Goal: Communication & Community: Answer question/provide support

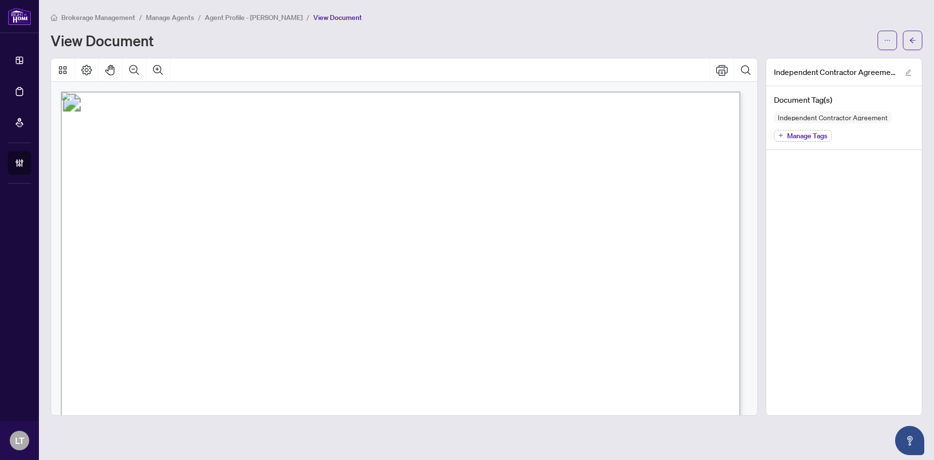
scroll to position [97, 0]
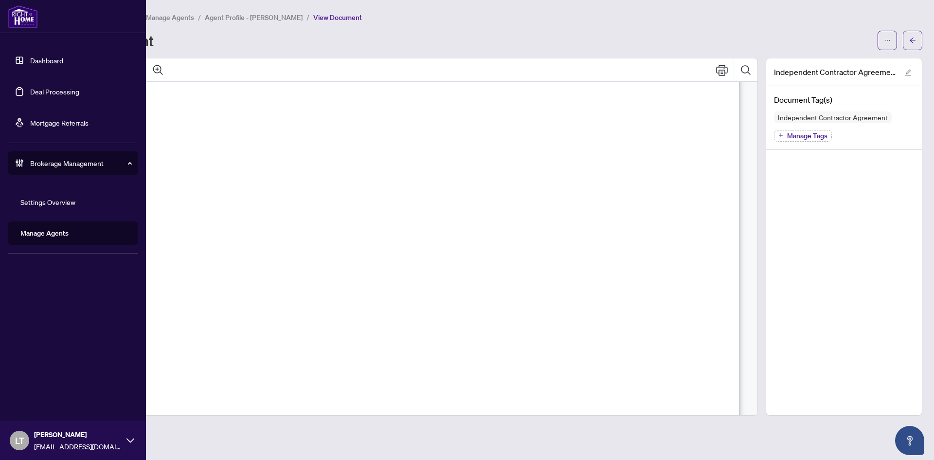
click at [30, 56] on link "Dashboard" at bounding box center [46, 60] width 33 height 9
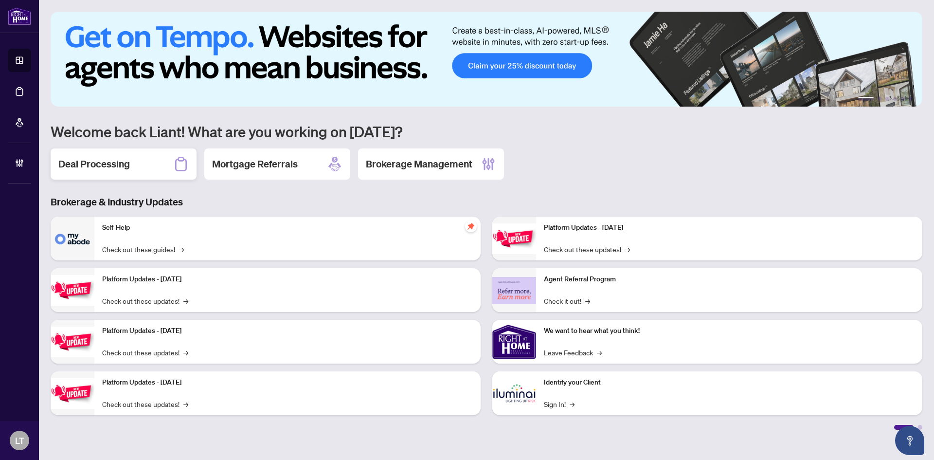
click at [121, 158] on h2 "Deal Processing" at bounding box center [93, 164] width 71 height 14
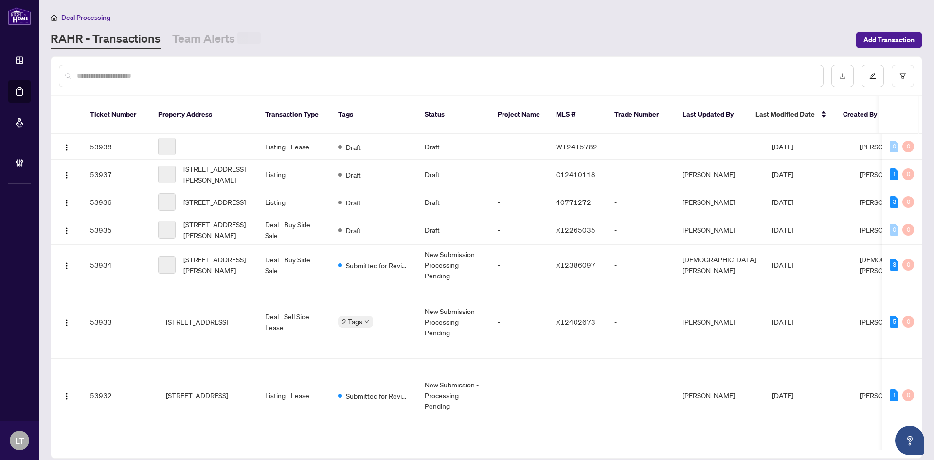
click at [118, 75] on input "text" at bounding box center [446, 76] width 738 height 11
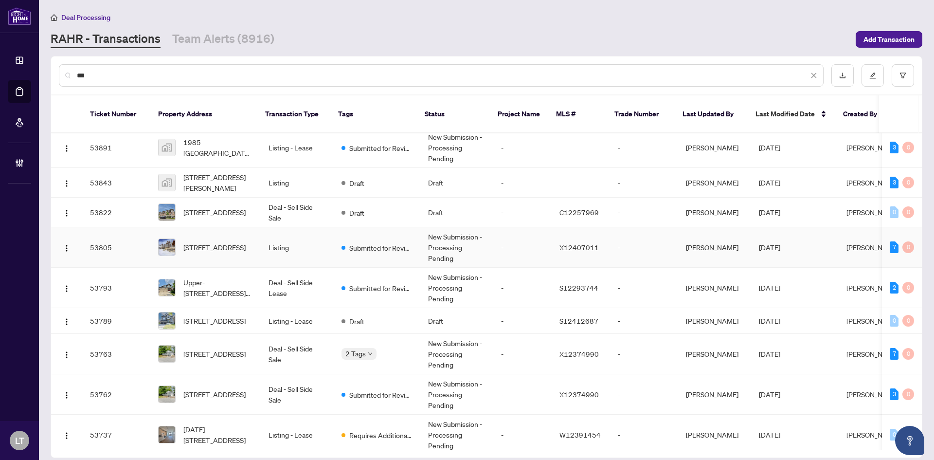
scroll to position [243, 0]
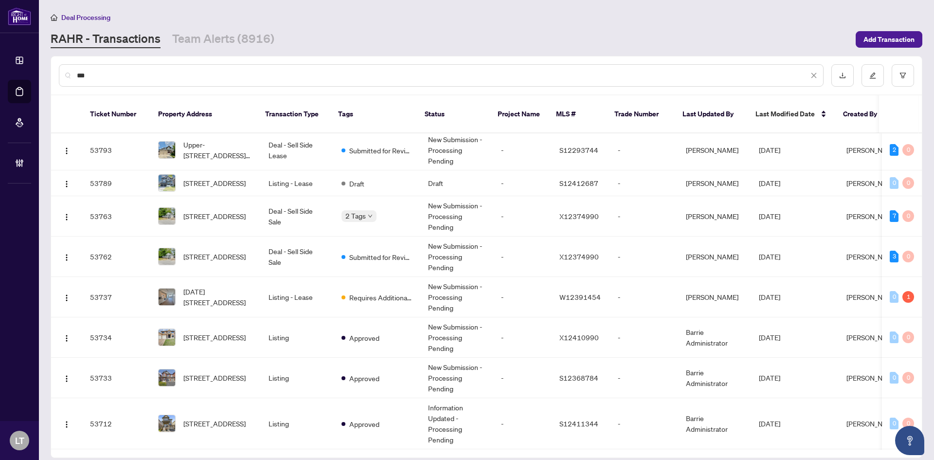
drag, startPoint x: 100, startPoint y: 73, endPoint x: 52, endPoint y: 72, distance: 48.2
click at [52, 72] on div "***" at bounding box center [486, 75] width 871 height 38
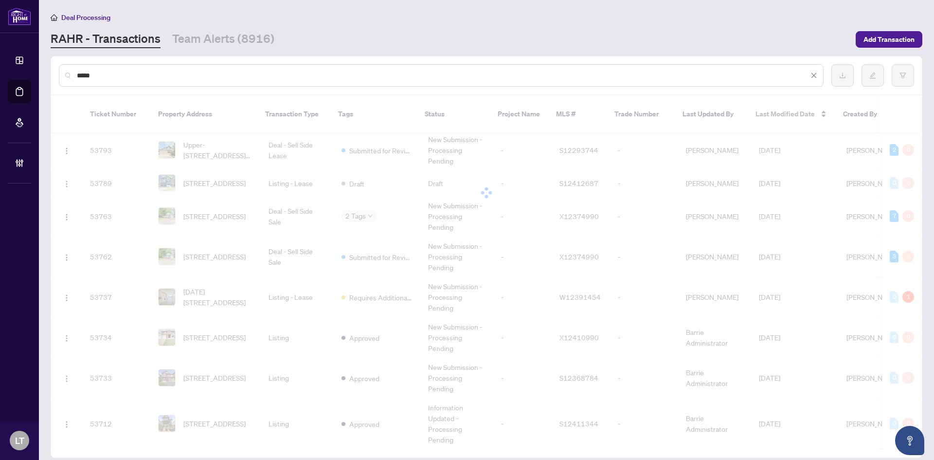
scroll to position [0, 0]
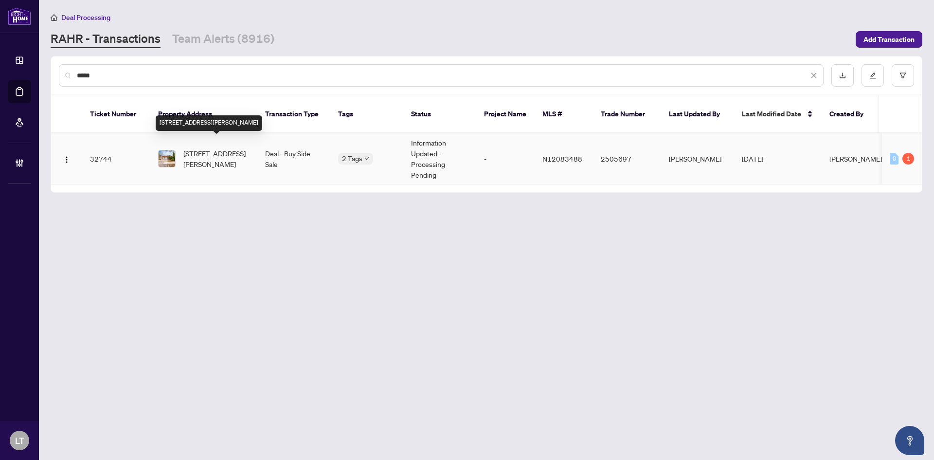
type input "*****"
click at [203, 148] on span "[STREET_ADDRESS][PERSON_NAME]" at bounding box center [216, 158] width 66 height 21
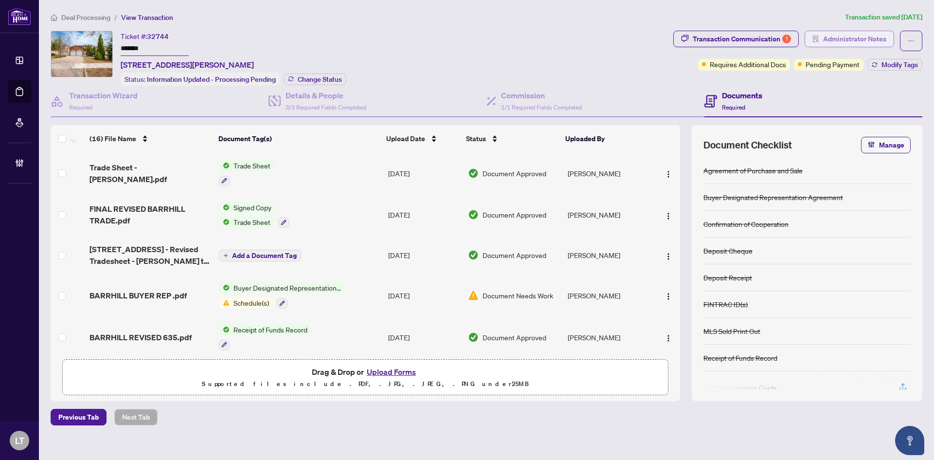
click at [861, 36] on span "Administrator Notes" at bounding box center [854, 39] width 63 height 16
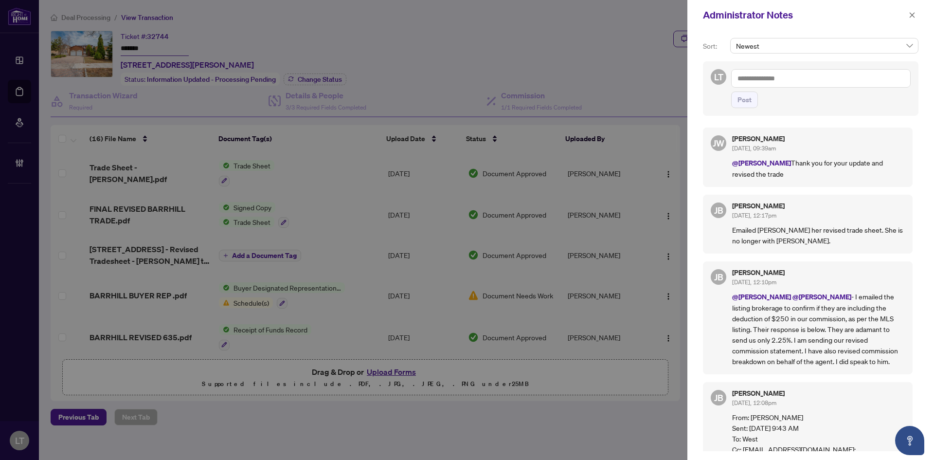
click at [831, 77] on textarea at bounding box center [820, 78] width 179 height 18
click at [784, 84] on span "[PERSON_NAME]" at bounding box center [808, 85] width 105 height 9
type textarea "**********"
click at [769, 82] on b "Jocely" at bounding box center [771, 85] width 19 height 9
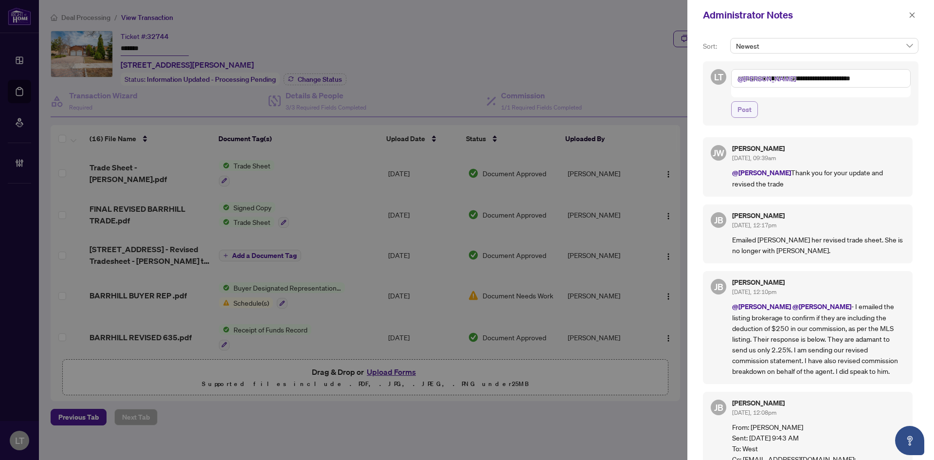
type textarea "**********"
click at [746, 102] on span "Post" at bounding box center [744, 110] width 14 height 16
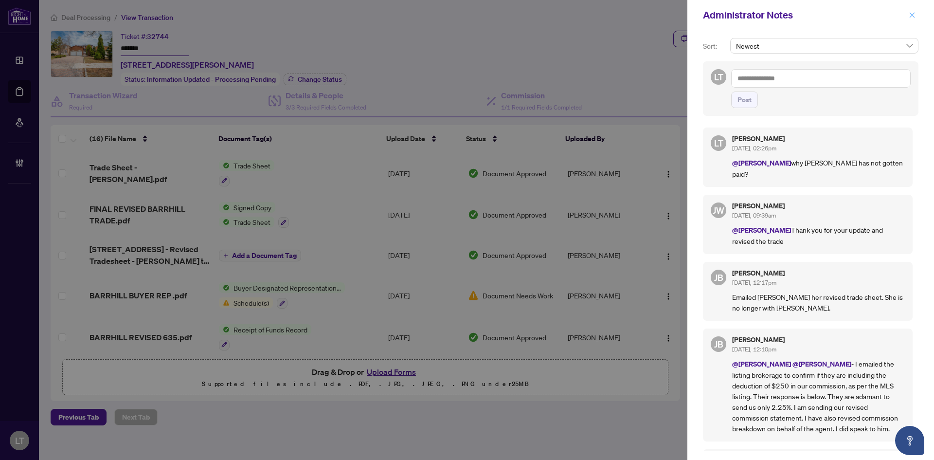
click at [912, 13] on icon "close" at bounding box center [912, 15] width 7 height 7
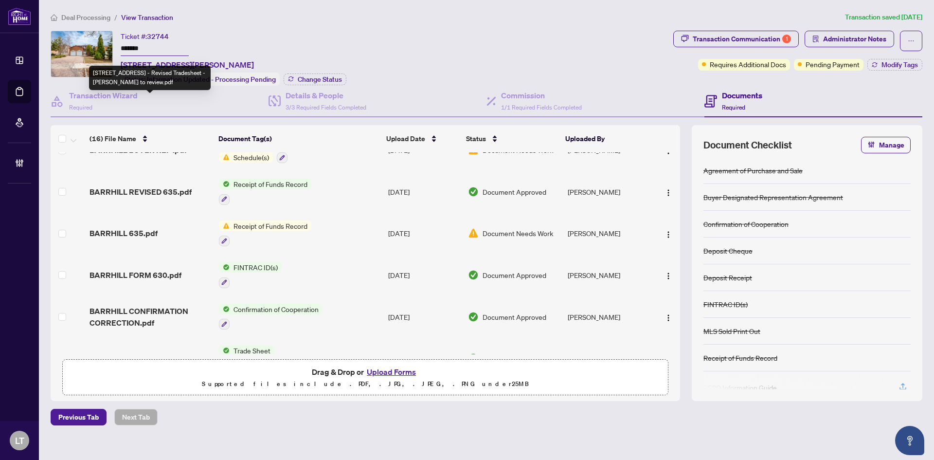
scroll to position [146, 0]
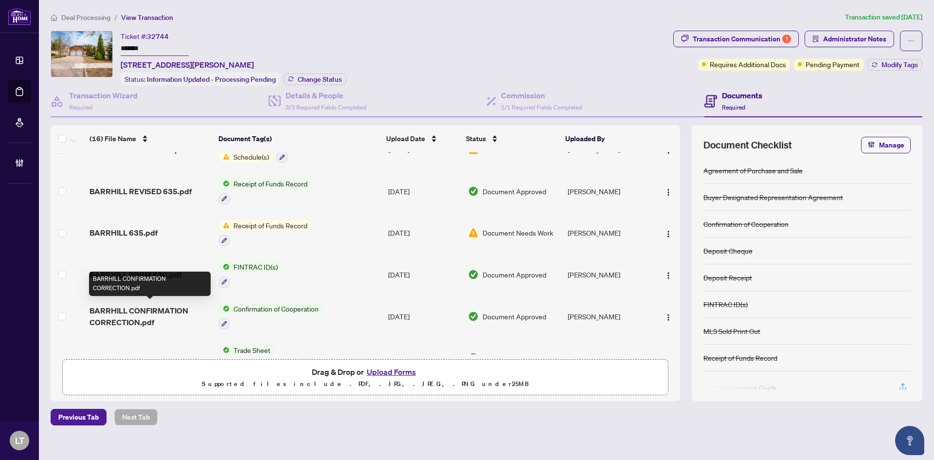
click at [151, 314] on span "BARRHILL CONFIRMATION CORRECTION.pdf" at bounding box center [150, 315] width 122 height 23
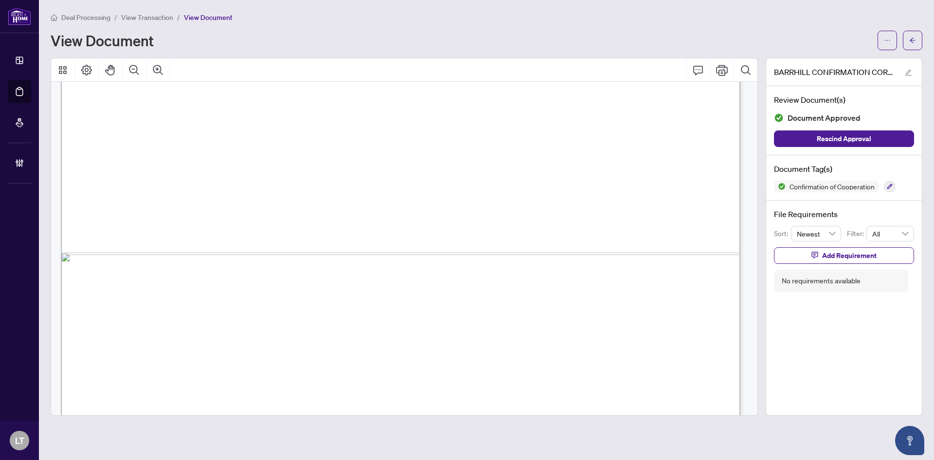
scroll to position [806, 0]
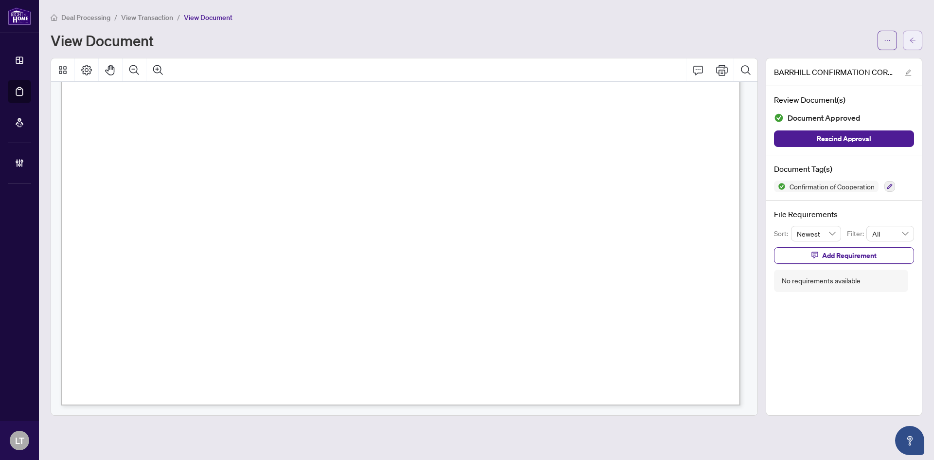
click at [911, 38] on icon "arrow-left" at bounding box center [912, 40] width 7 height 7
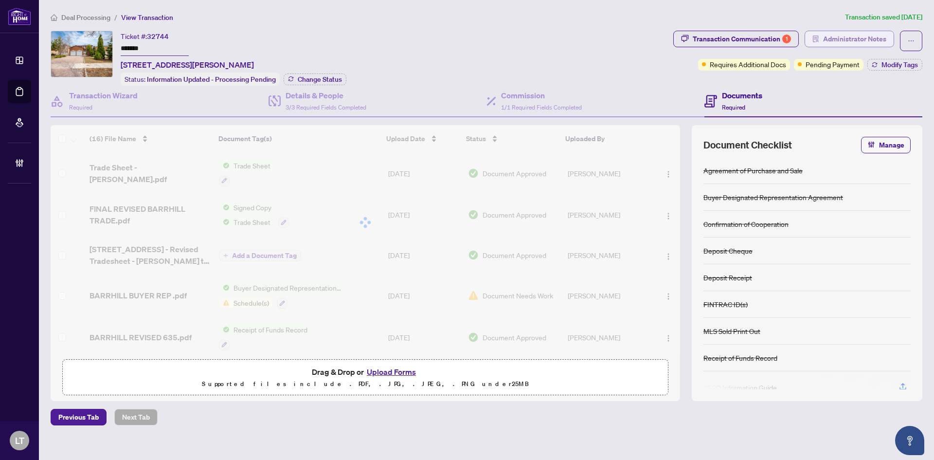
click at [843, 42] on span "Administrator Notes" at bounding box center [854, 39] width 63 height 16
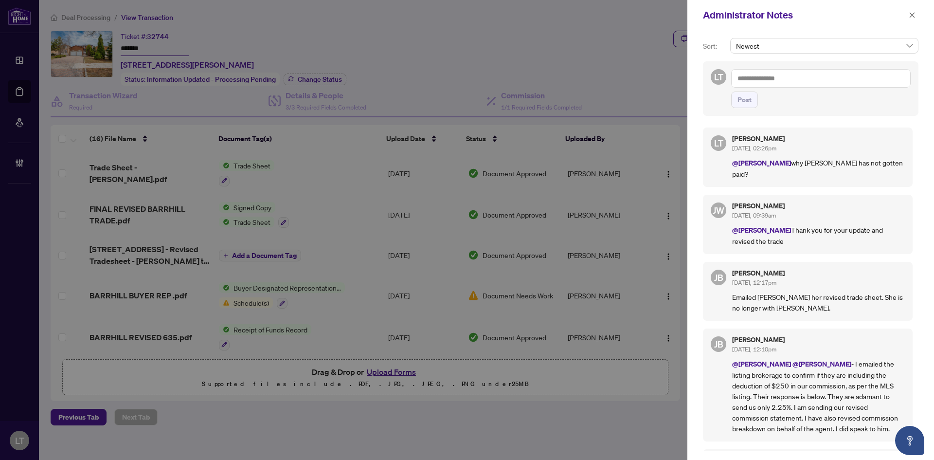
click at [863, 165] on p "@[PERSON_NAME] why [PERSON_NAME] has not gotten paid?" at bounding box center [818, 168] width 173 height 22
click at [727, 153] on div "LT [PERSON_NAME] [DATE], 02:26pm @[PERSON_NAME] why [PERSON_NAME] has not gotte…" at bounding box center [808, 156] width 210 height 59
click at [719, 148] on span "LT" at bounding box center [718, 143] width 9 height 14
click at [751, 80] on textarea at bounding box center [820, 78] width 179 height 18
click at [769, 89] on span "[PERSON_NAME] Acco unting" at bounding box center [802, 85] width 88 height 9
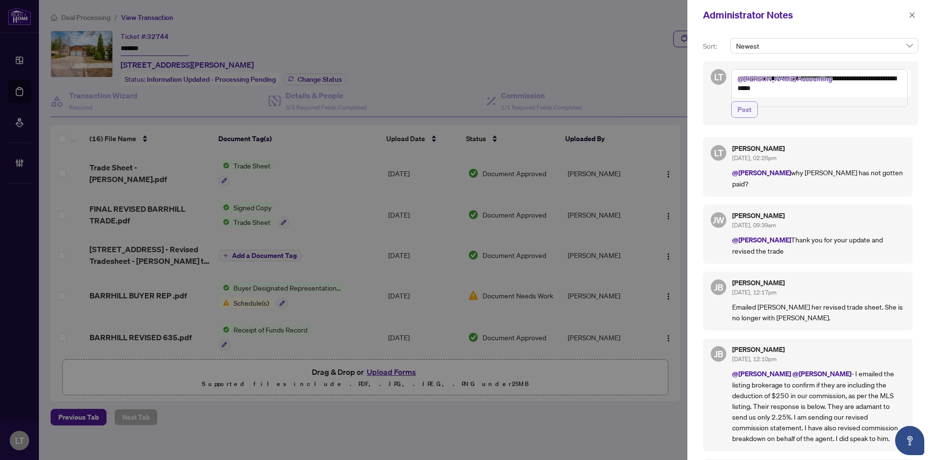
type textarea "**********"
click at [744, 116] on span "Post" at bounding box center [744, 110] width 14 height 16
